Goal: Transaction & Acquisition: Purchase product/service

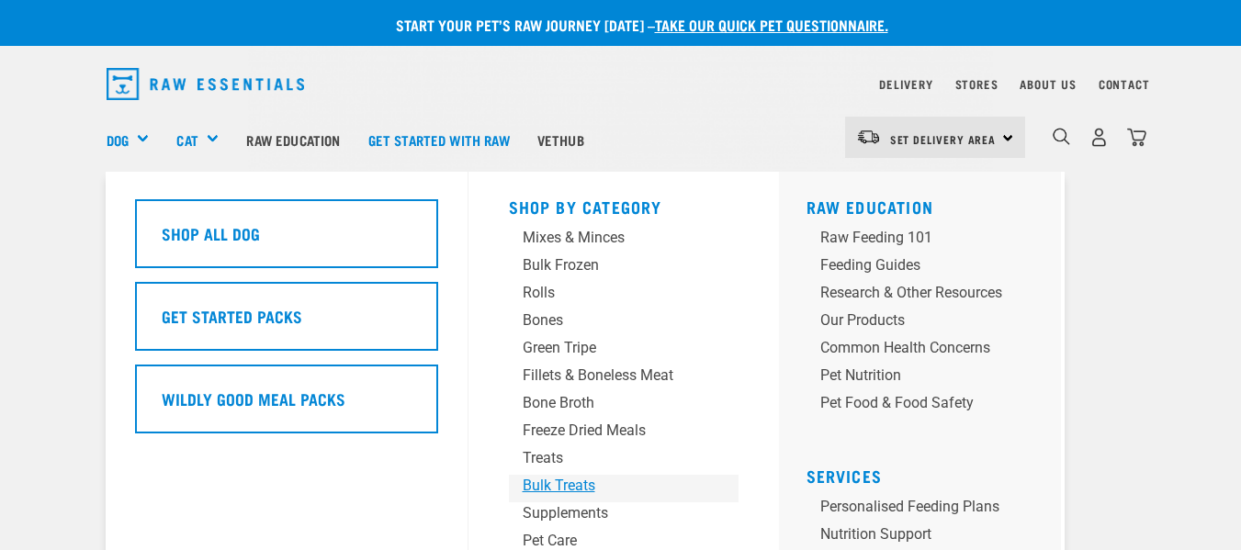
click at [553, 483] on div "Bulk Treats" at bounding box center [609, 486] width 172 height 22
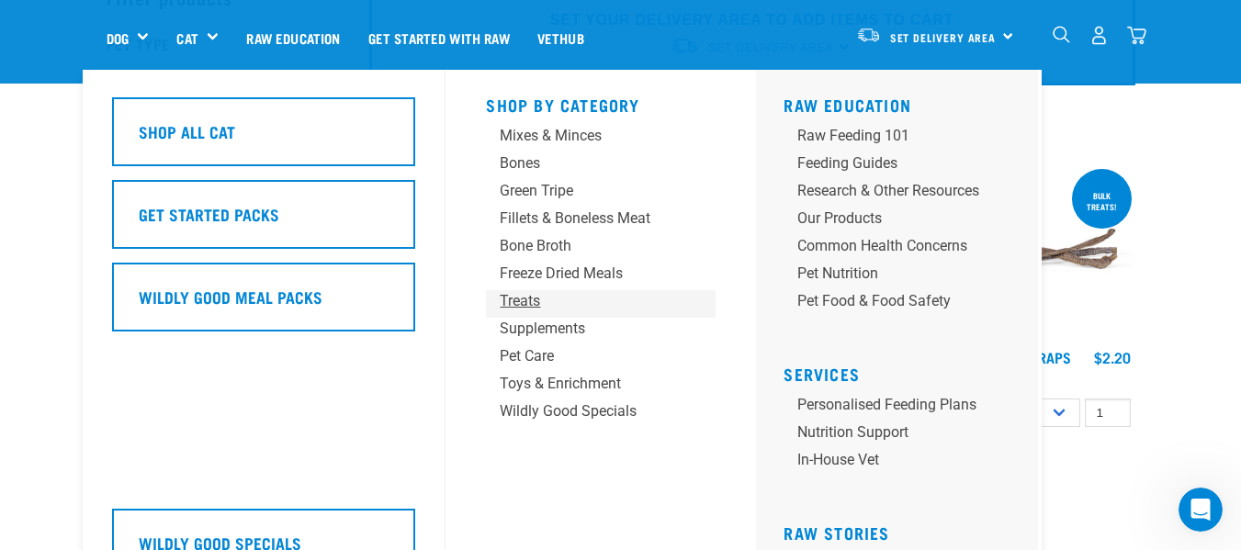
scroll to position [108, 0]
click at [581, 412] on div "Wildly Good Specials" at bounding box center [586, 412] width 172 height 22
